Goal: Connect with others: Establish contact or relationships with other users

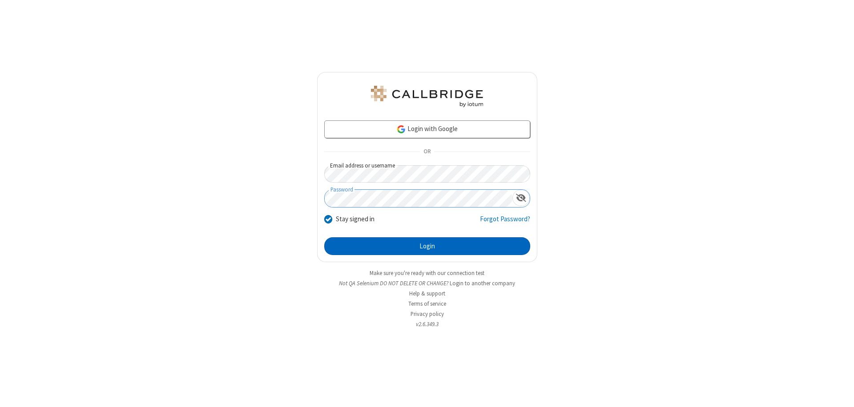
click at [427, 246] on button "Login" at bounding box center [427, 246] width 206 height 18
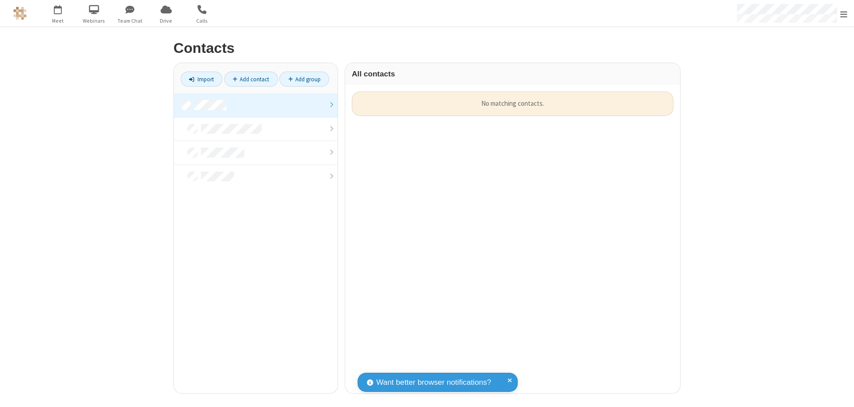
scroll to position [302, 328]
click at [256, 105] on link at bounding box center [256, 105] width 164 height 24
click at [251, 79] on link "Add contact" at bounding box center [251, 79] width 54 height 15
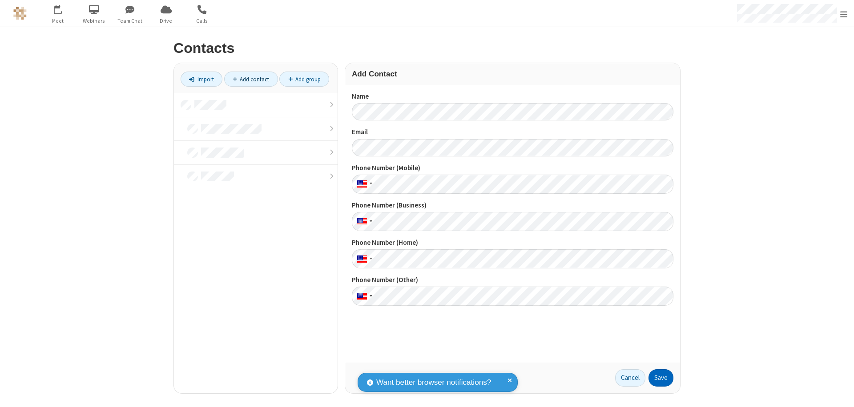
click at [661, 378] on button "Save" at bounding box center [660, 379] width 25 height 18
